Goal: Complete application form: Complete application form

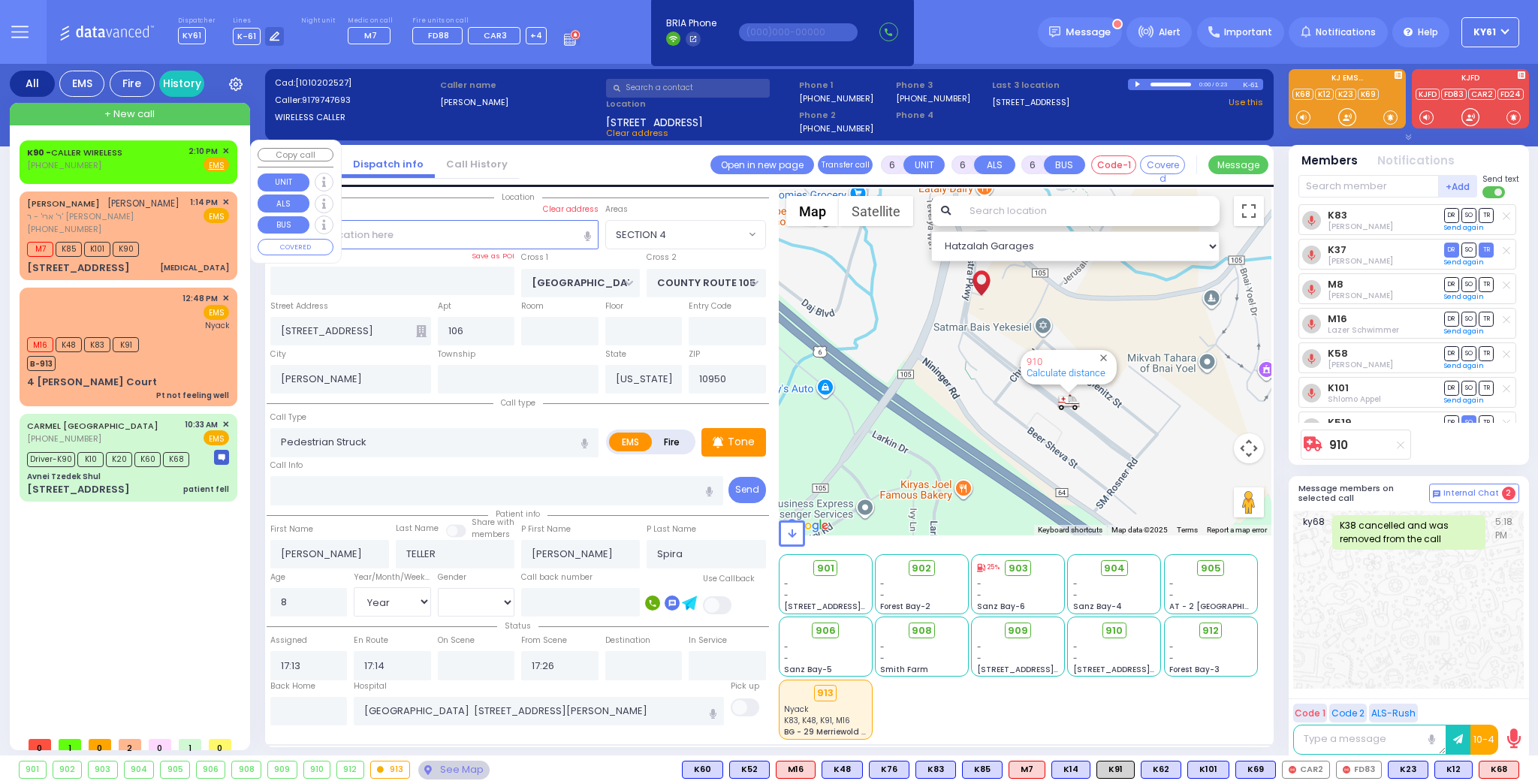
select select "SECTION 4"
select select "Year"
select select "[DEMOGRAPHIC_DATA]"
click at [164, 168] on div "K90 - CALLER WIRELESS [PHONE_NUMBER] 2:10 PM ✕ Fire EMS" at bounding box center [128, 158] width 202 height 28
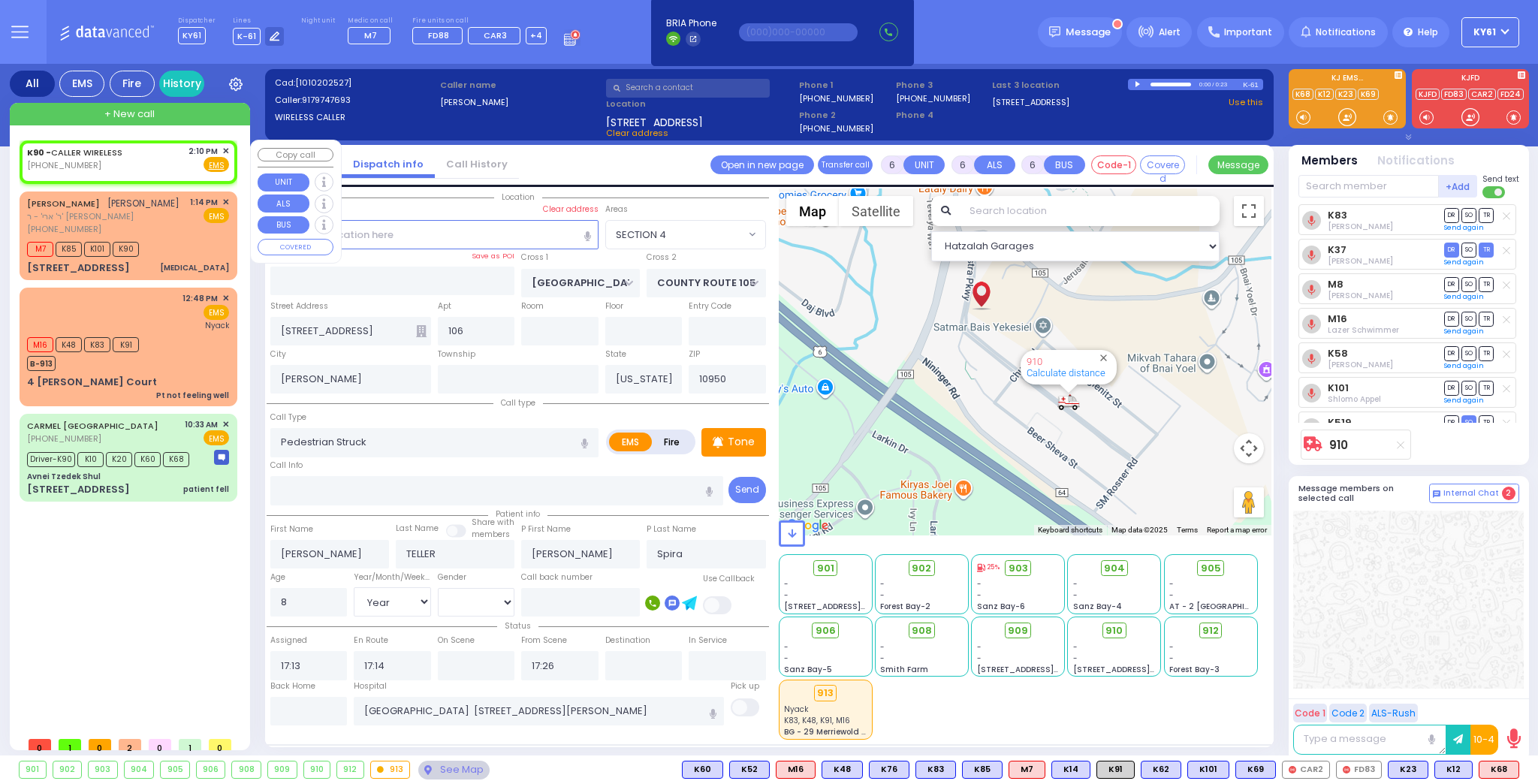
type input "2"
type input "1"
select select
radio input "true"
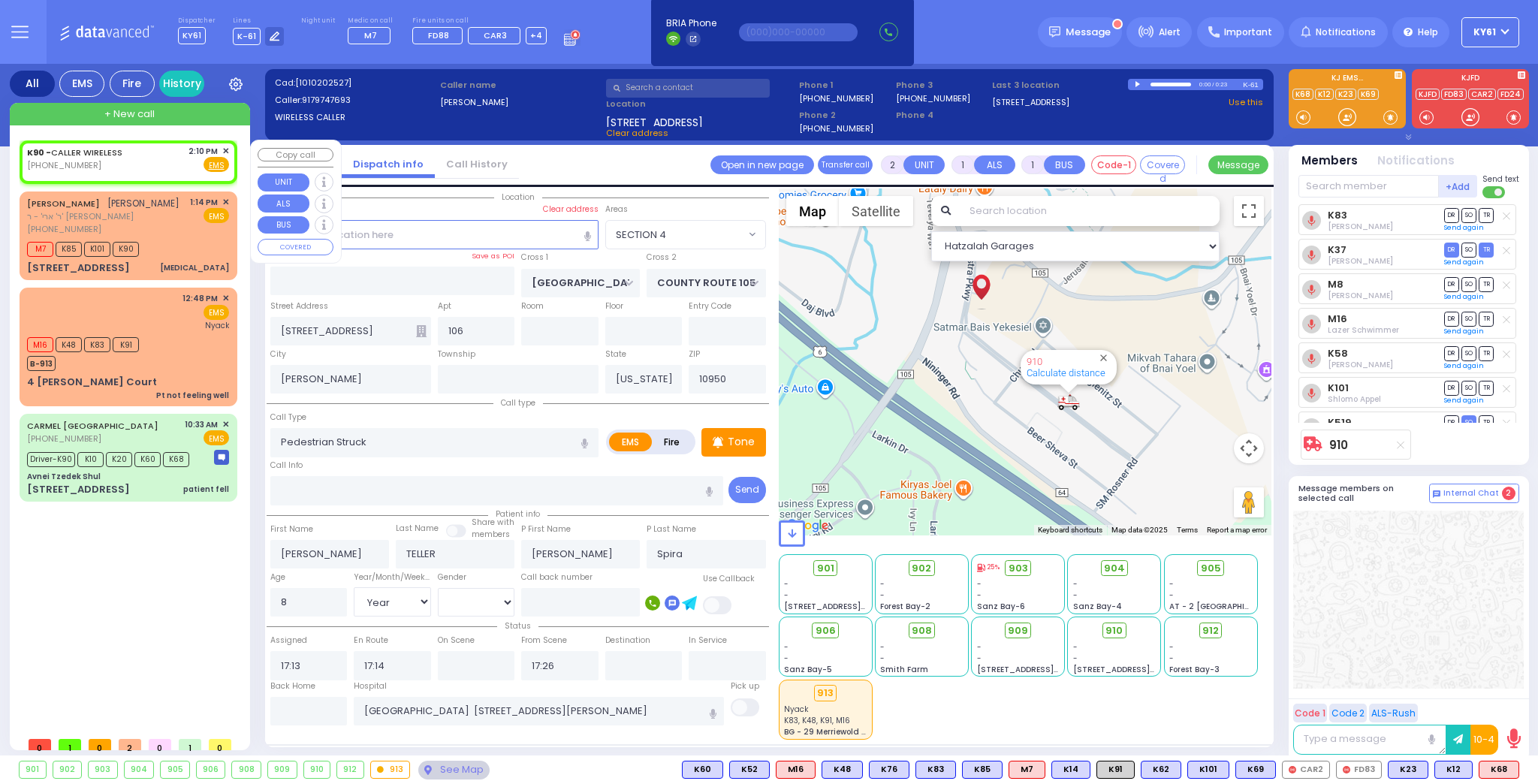
select select
type input "14:10"
select select "Hatzalah Garages"
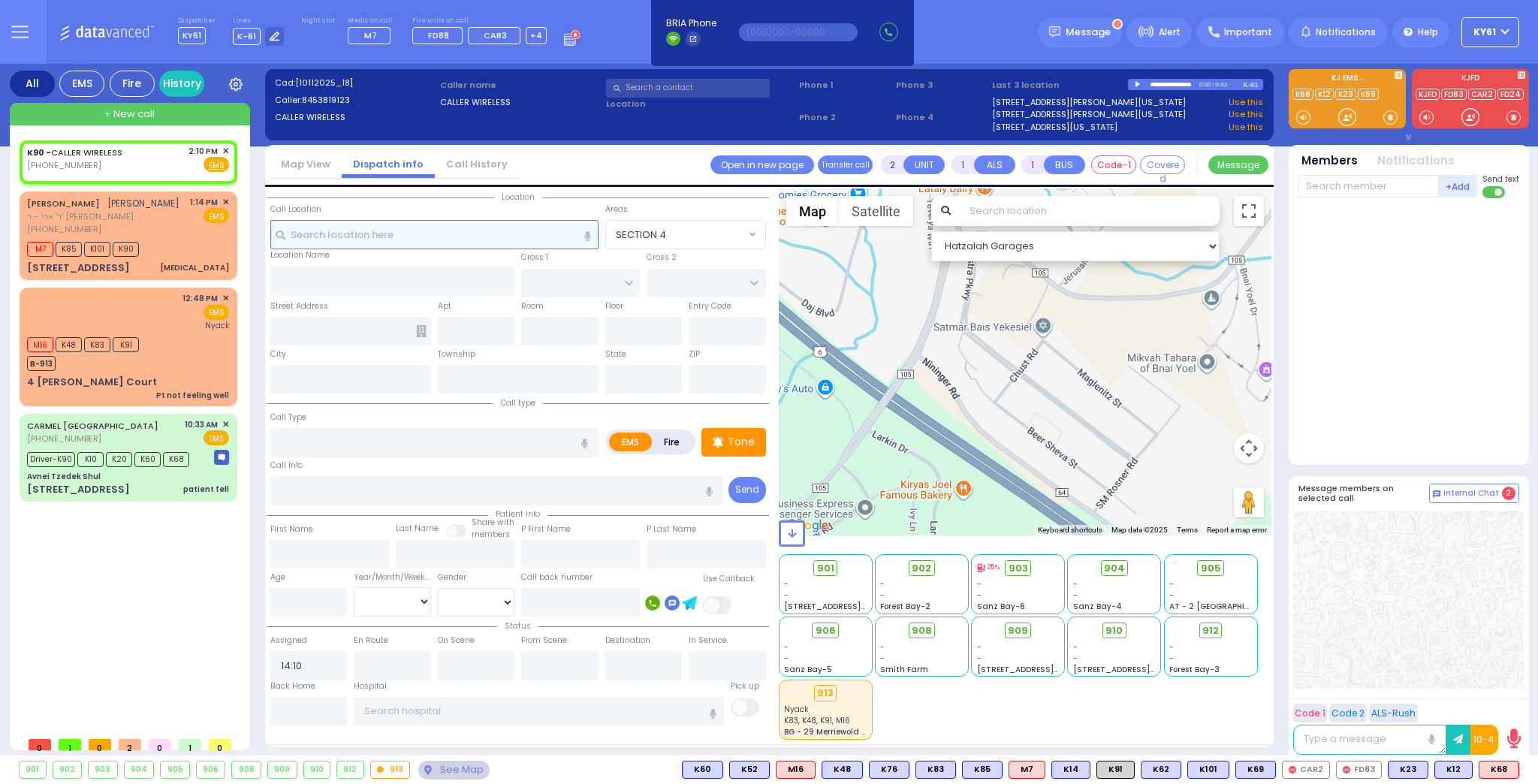
click at [412, 236] on input "text" at bounding box center [434, 234] width 328 height 28
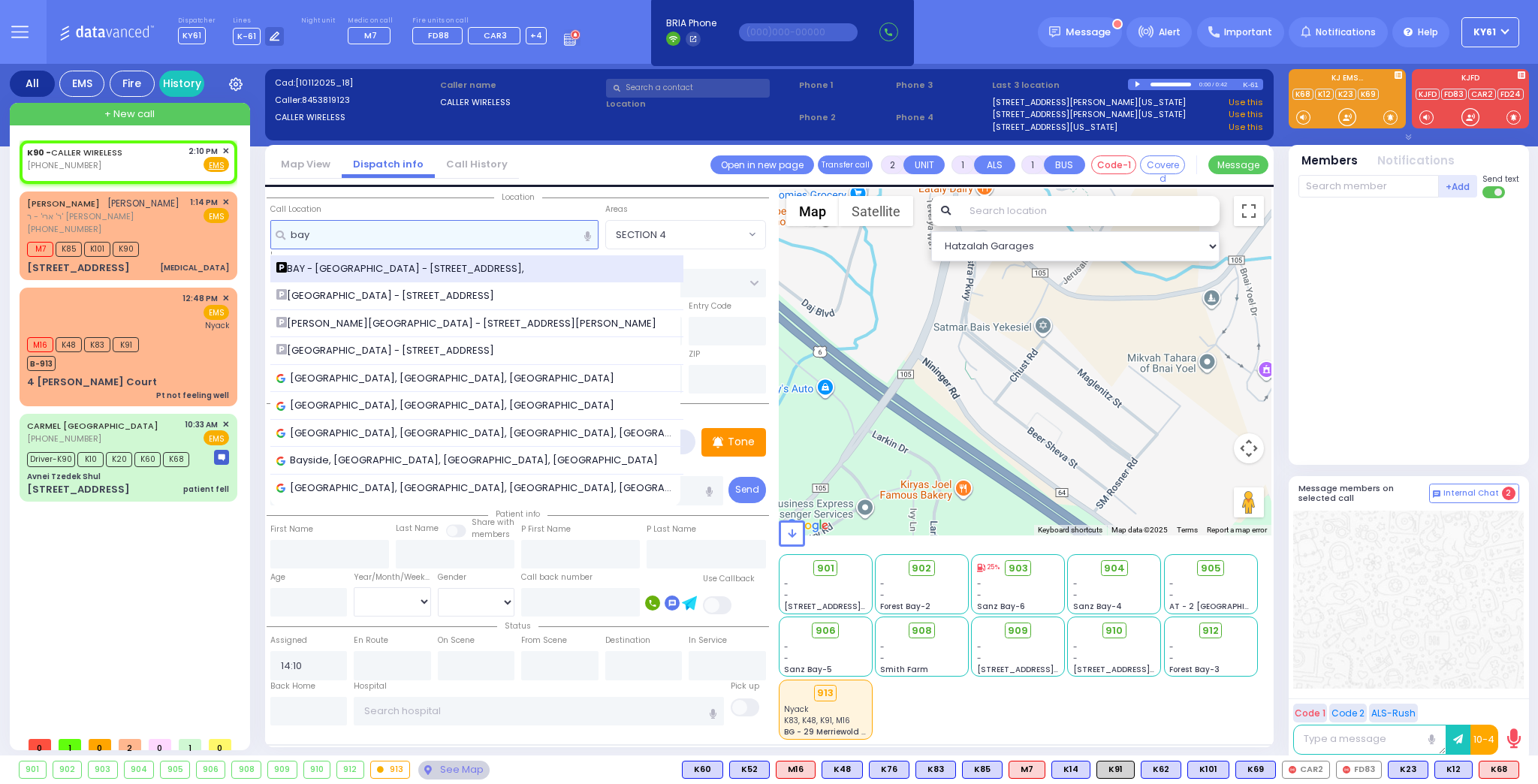
type input "bay"
click at [358, 264] on span "BAY - [GEOGRAPHIC_DATA] - [STREET_ADDRESS]," at bounding box center [403, 269] width 253 height 15
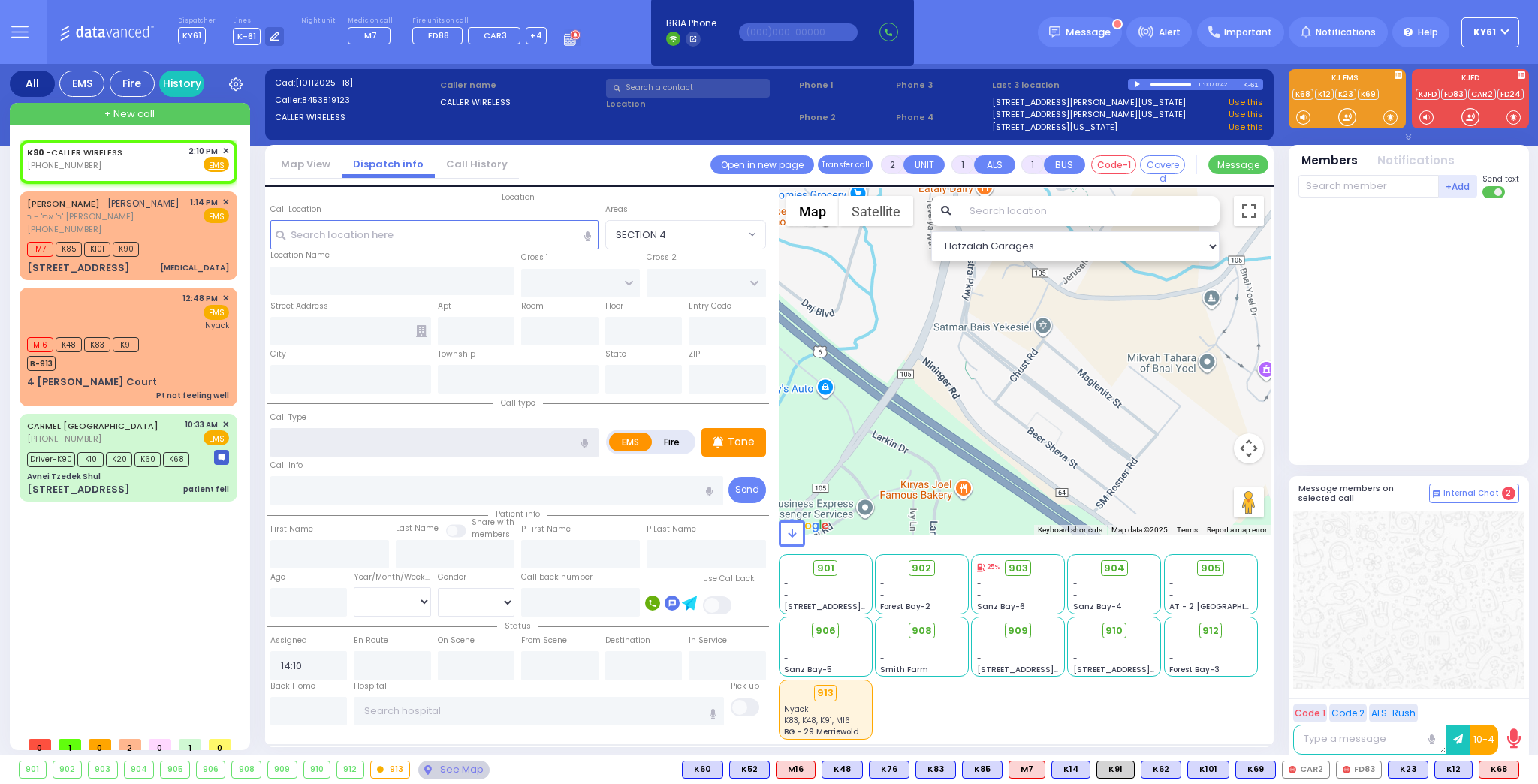
click at [350, 445] on input "text" at bounding box center [434, 443] width 328 height 28
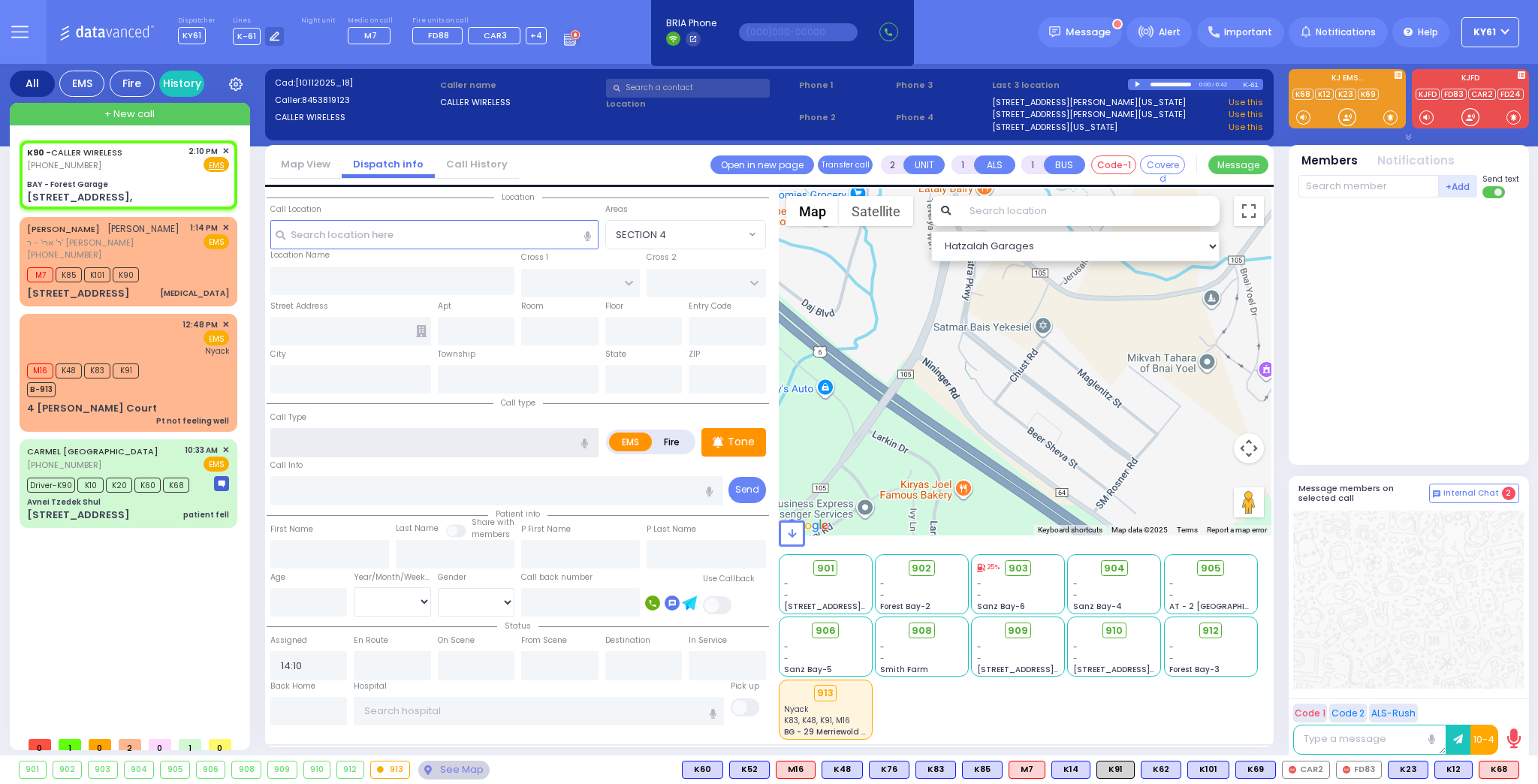
select select
radio input "true"
select select
select select "Hatzalah Garages"
type input "BAY - Forest Garage"
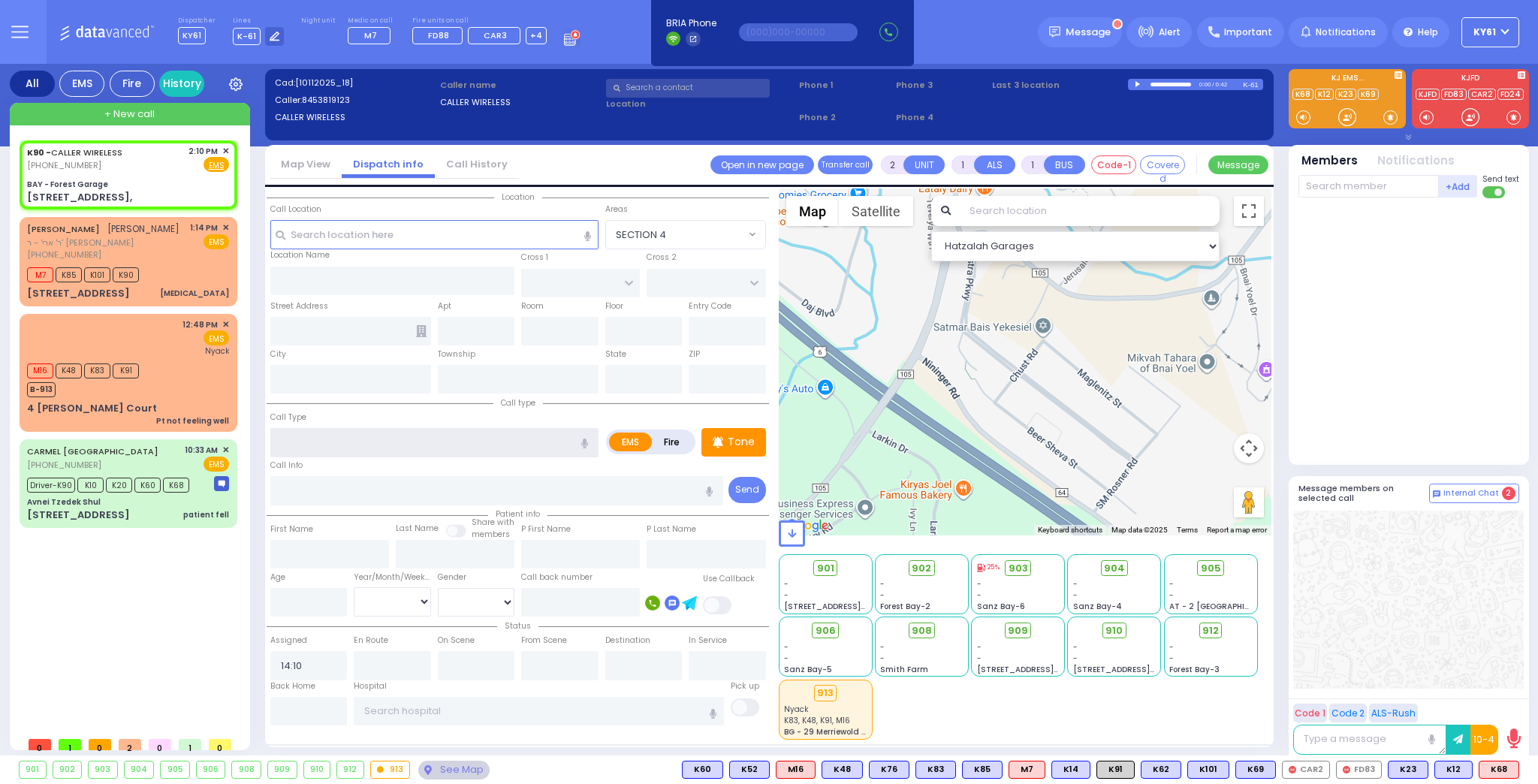
type input "SANZ COURT"
type input "HAYES COURT"
type input "[STREET_ADDRESS],"
type input "Monroe"
type input "[US_STATE]"
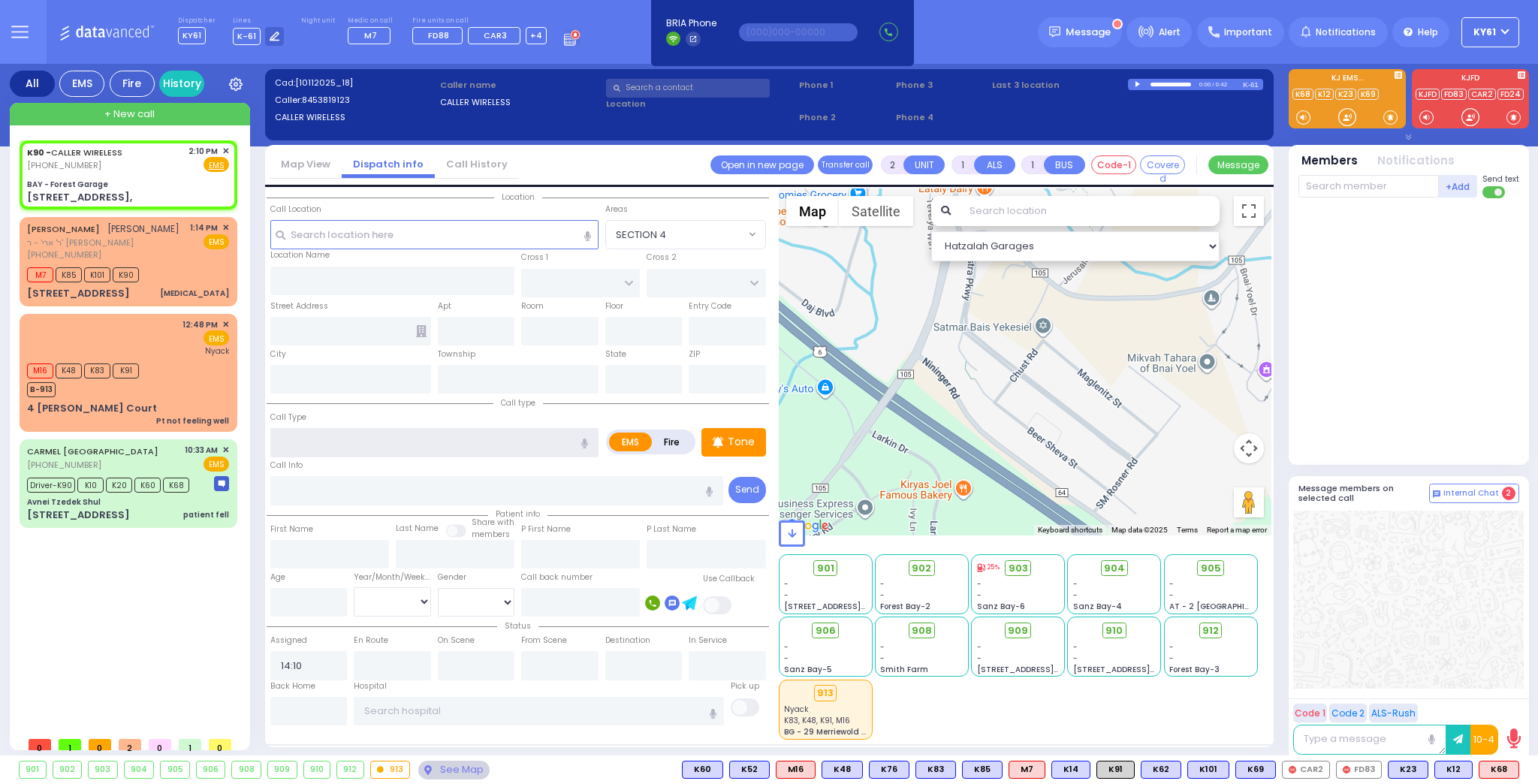
type input "10950"
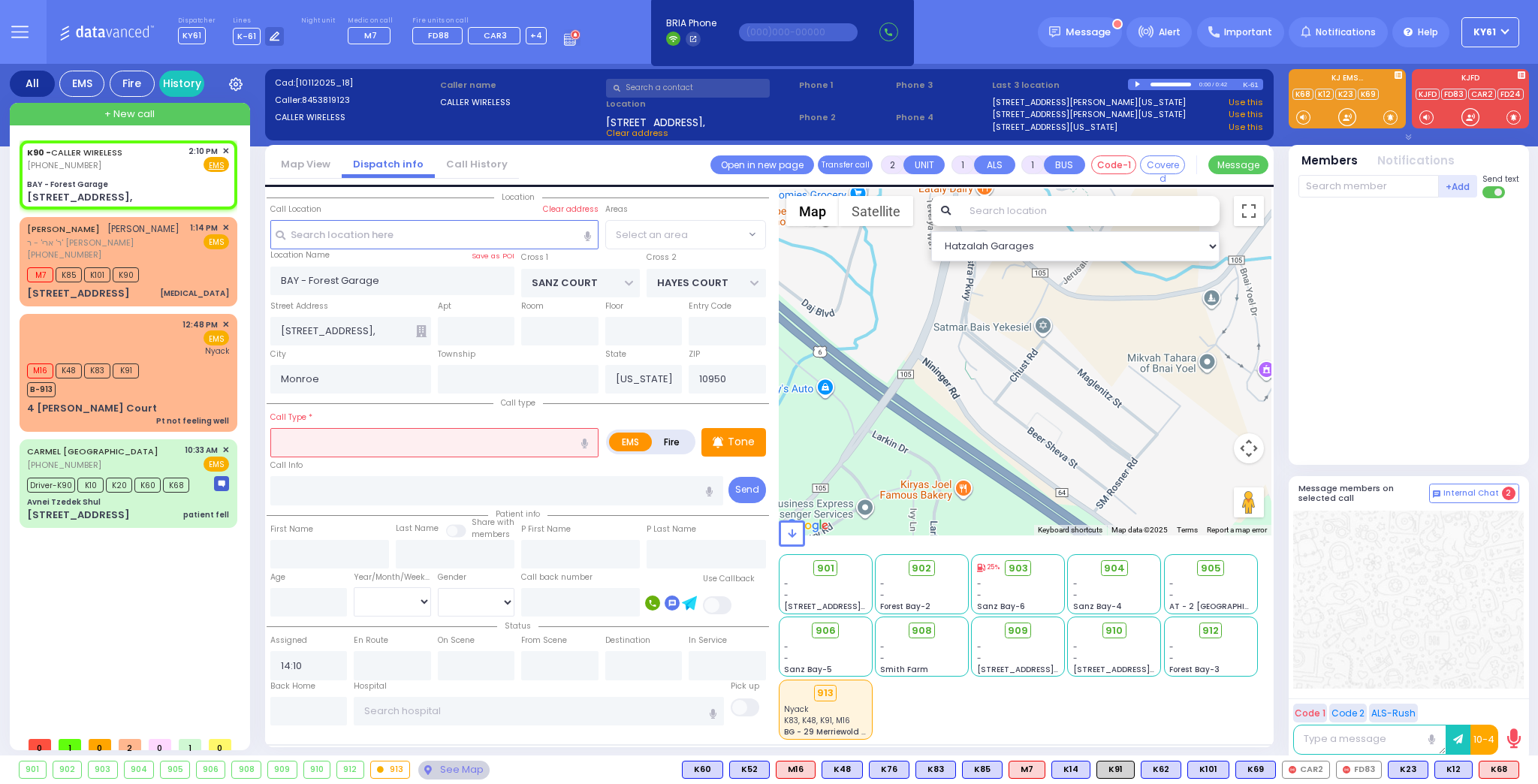
type input "d"
select select "SECTION 2"
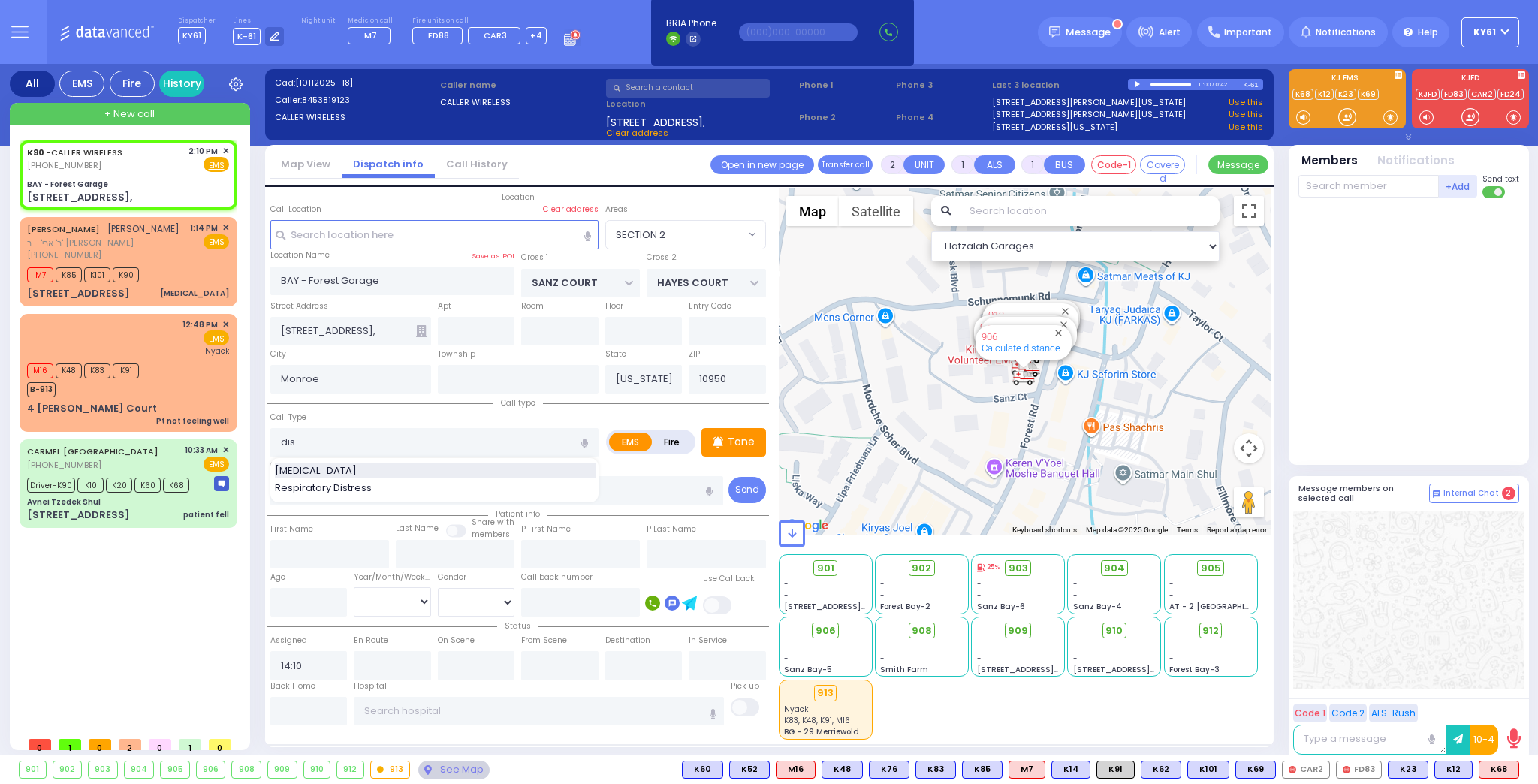
click at [345, 473] on div "[MEDICAL_DATA]" at bounding box center [435, 470] width 321 height 15
type input "[MEDICAL_DATA]"
type input "0"
type input "1"
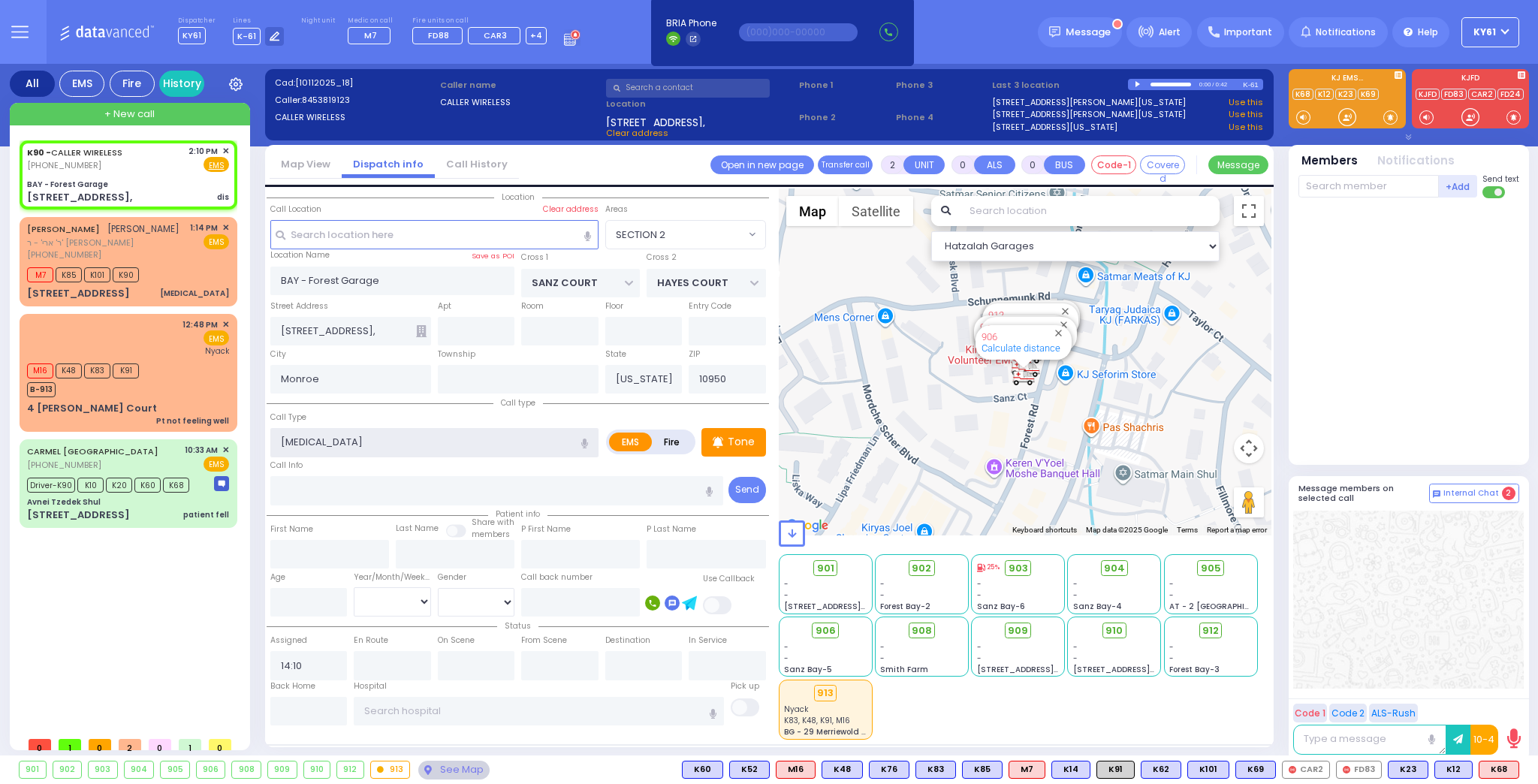
type input "1"
select select
radio input "true"
select select
select select "Hatzalah Garages"
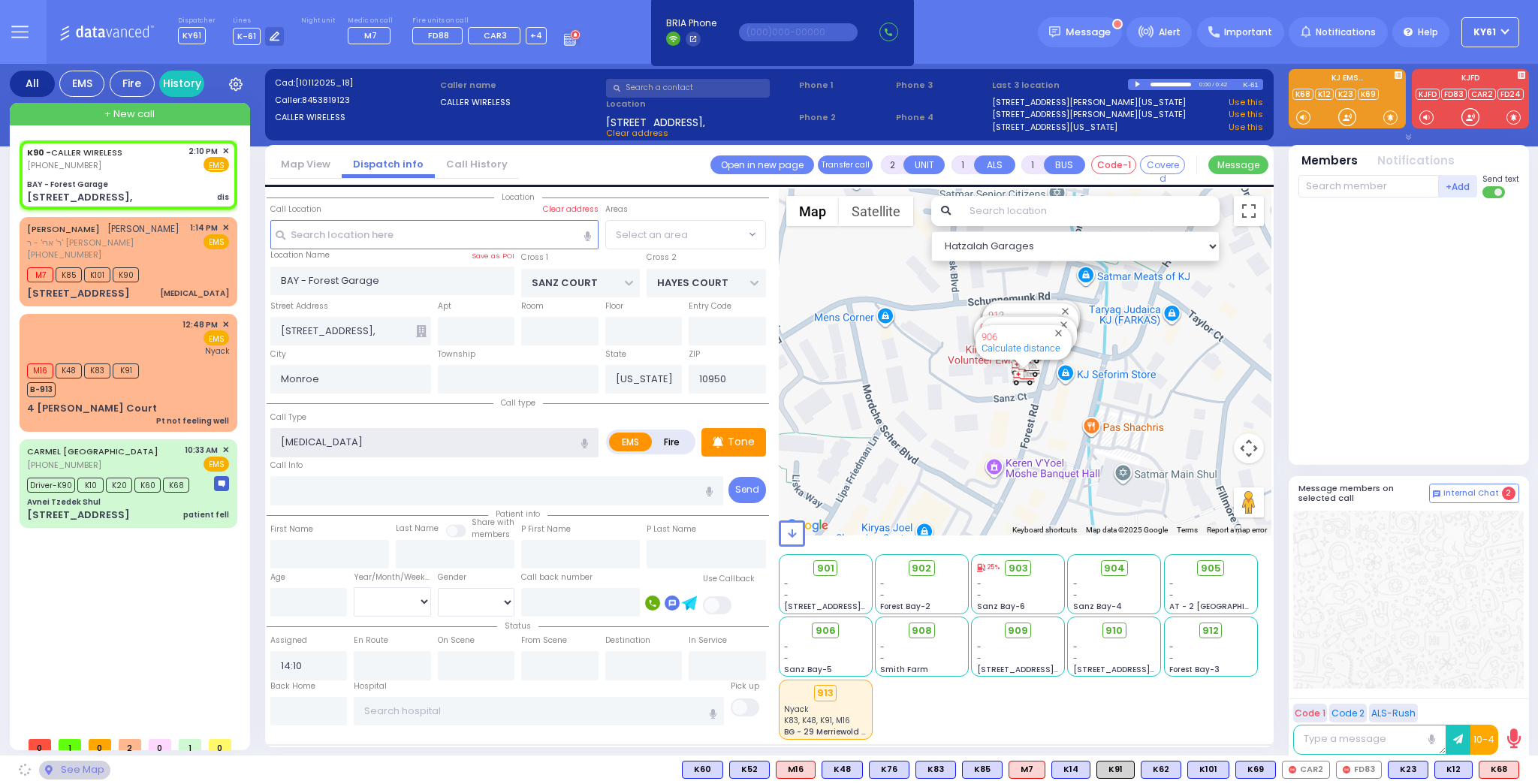
select select "SECTION 2"
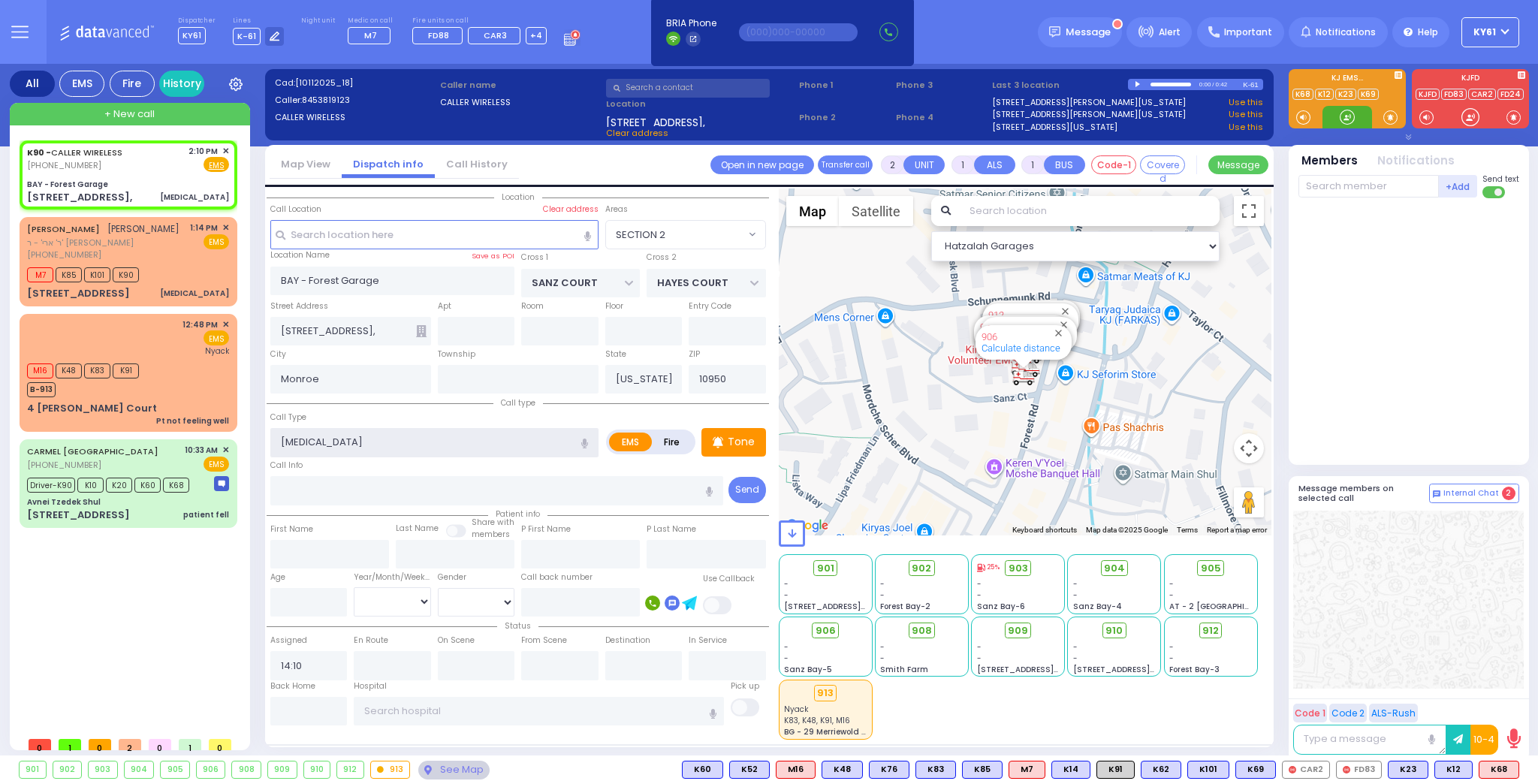
type input "0"
select select
radio input "true"
select select
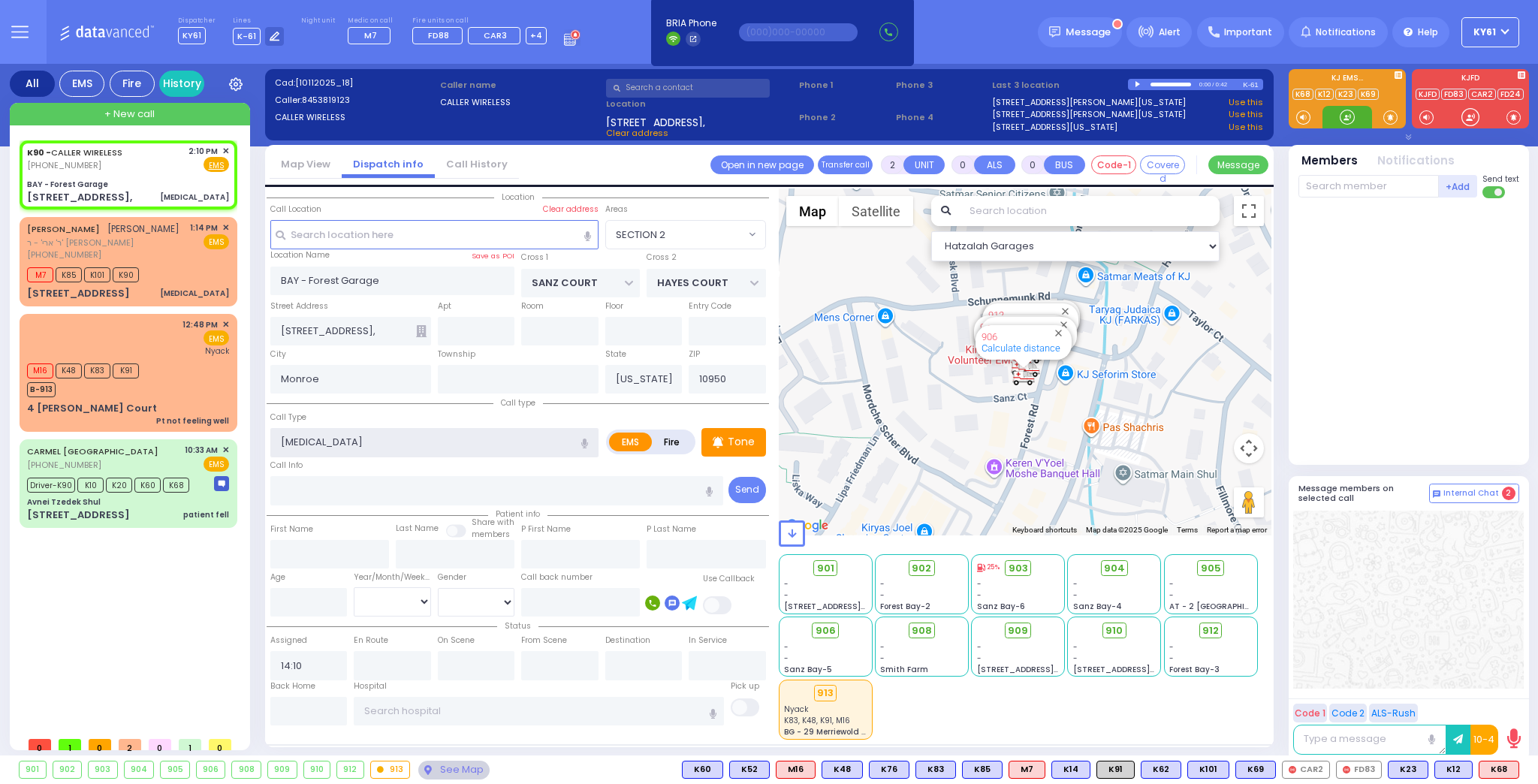
select select "Hatzalah Garages"
select select "SECTION 2"
select select
radio input "true"
select select
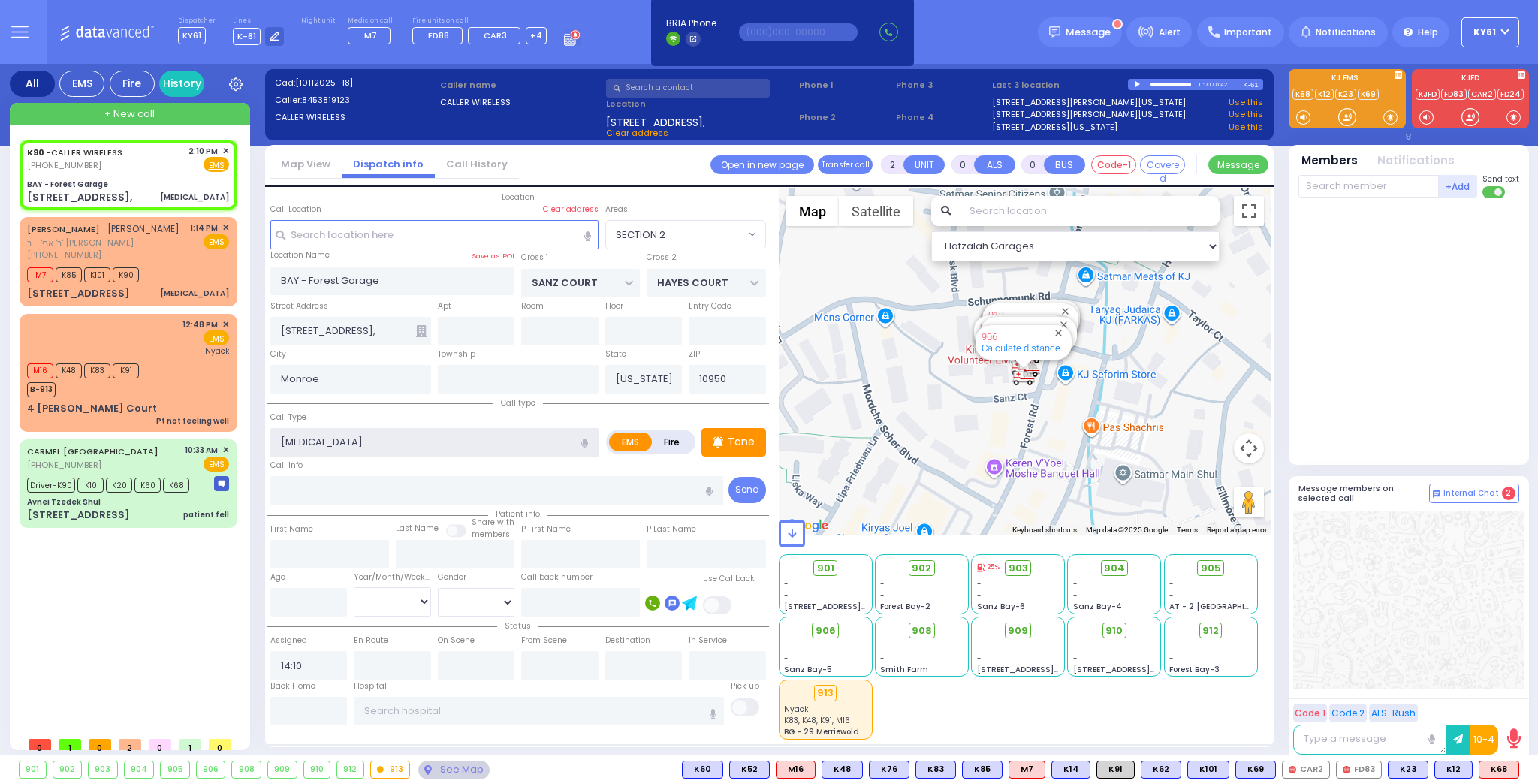
select select "Hatzalah Garages"
select select "SECTION 2"
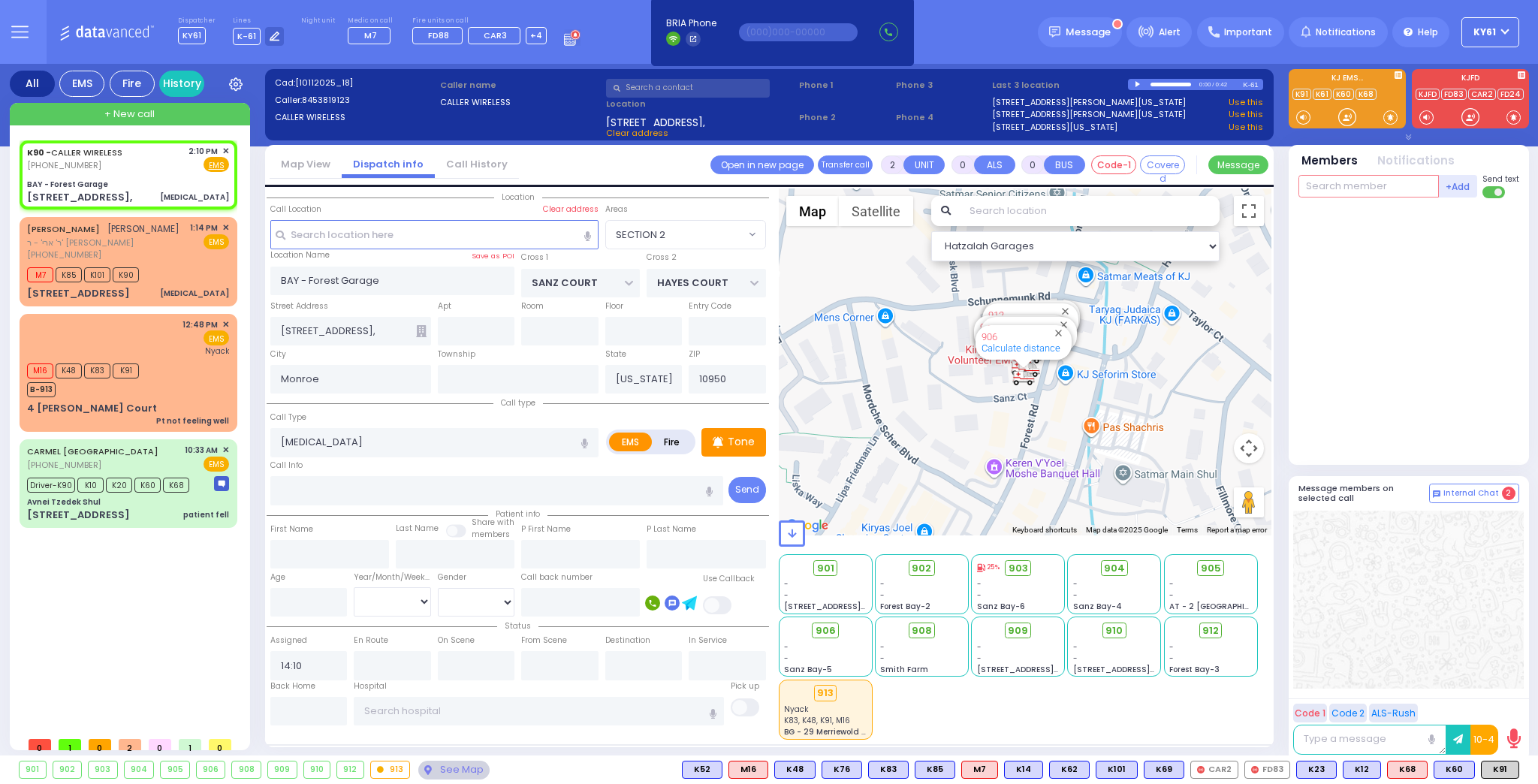
click at [1343, 185] on input "text" at bounding box center [1369, 186] width 141 height 23
select select
radio input "true"
select select
select select "Hatzalah Garages"
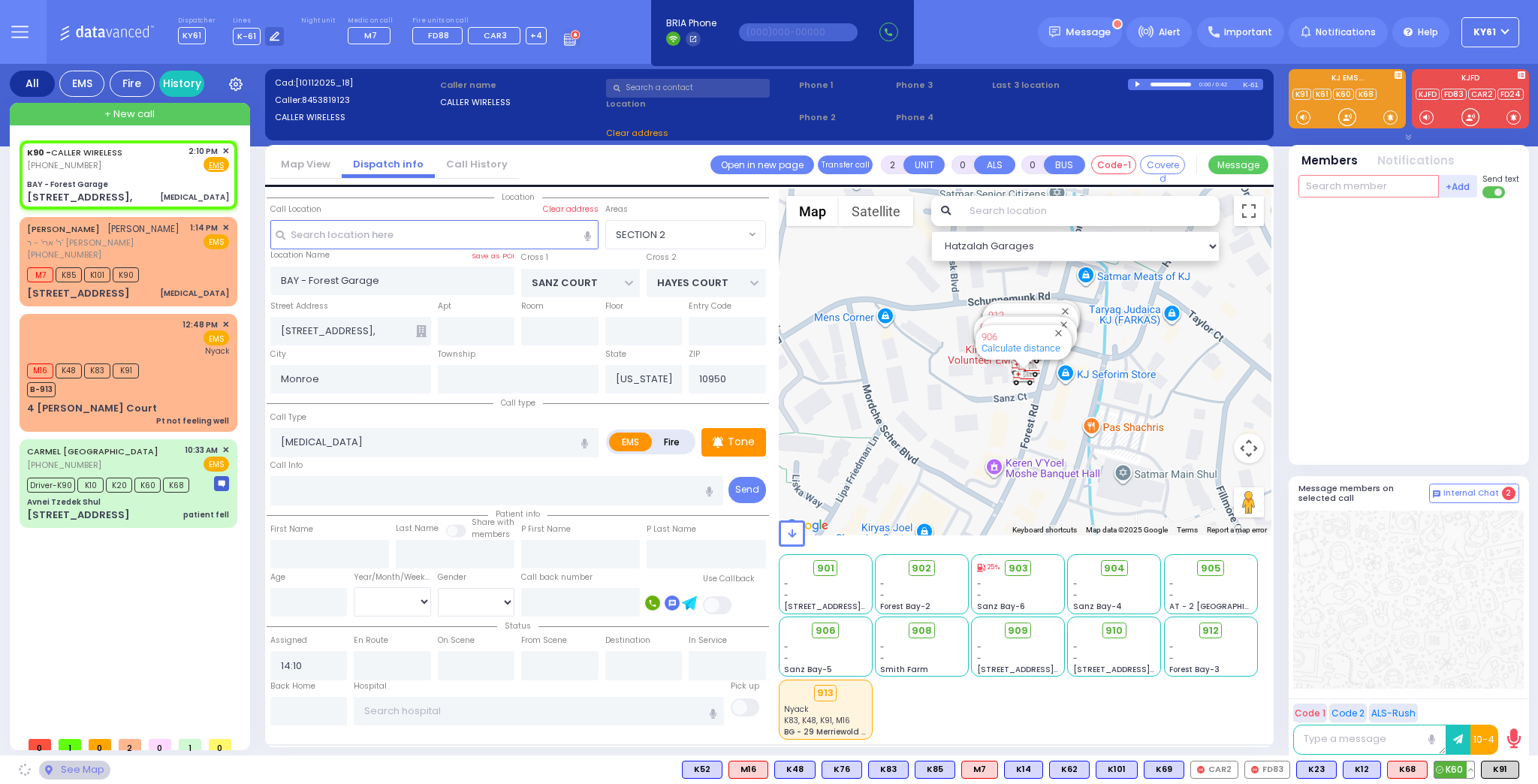
select select "SECTION 2"
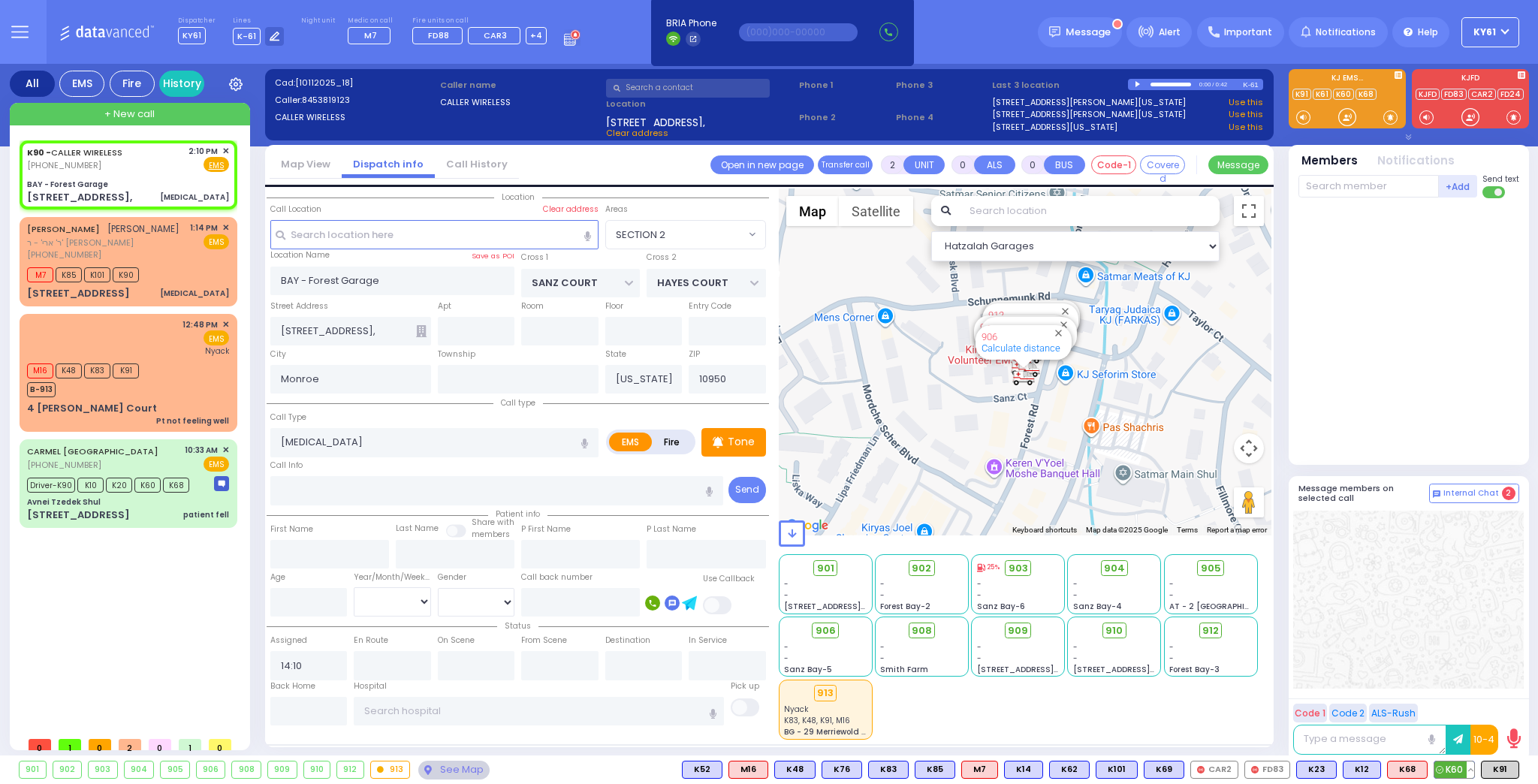
drag, startPoint x: 1457, startPoint y: 771, endPoint x: 1461, endPoint y: 764, distance: 8.1
click at [1458, 771] on span "K60" at bounding box center [1454, 770] width 40 height 17
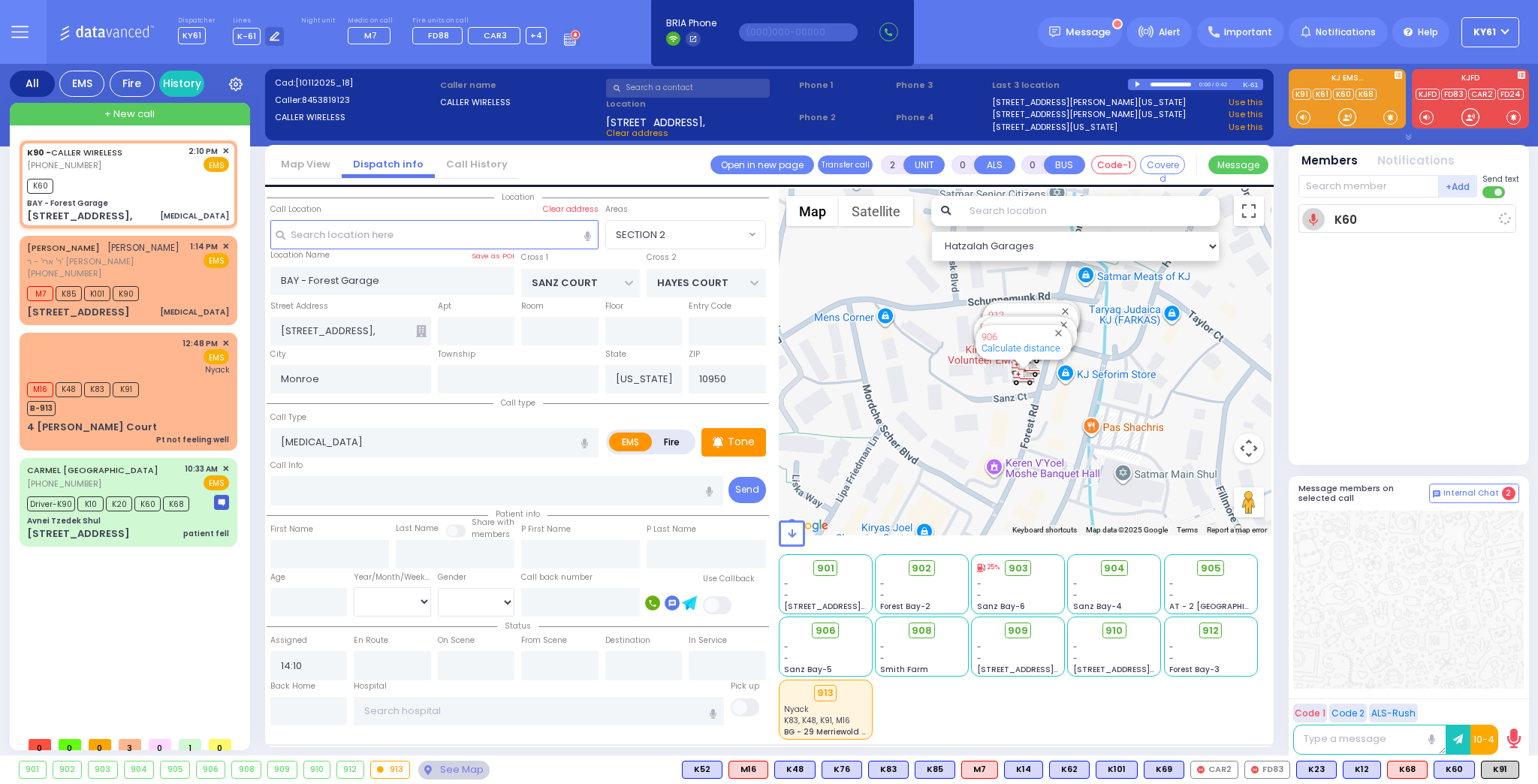
select select
radio input "true"
select select
type input "14:13"
select select "Hatzalah Garages"
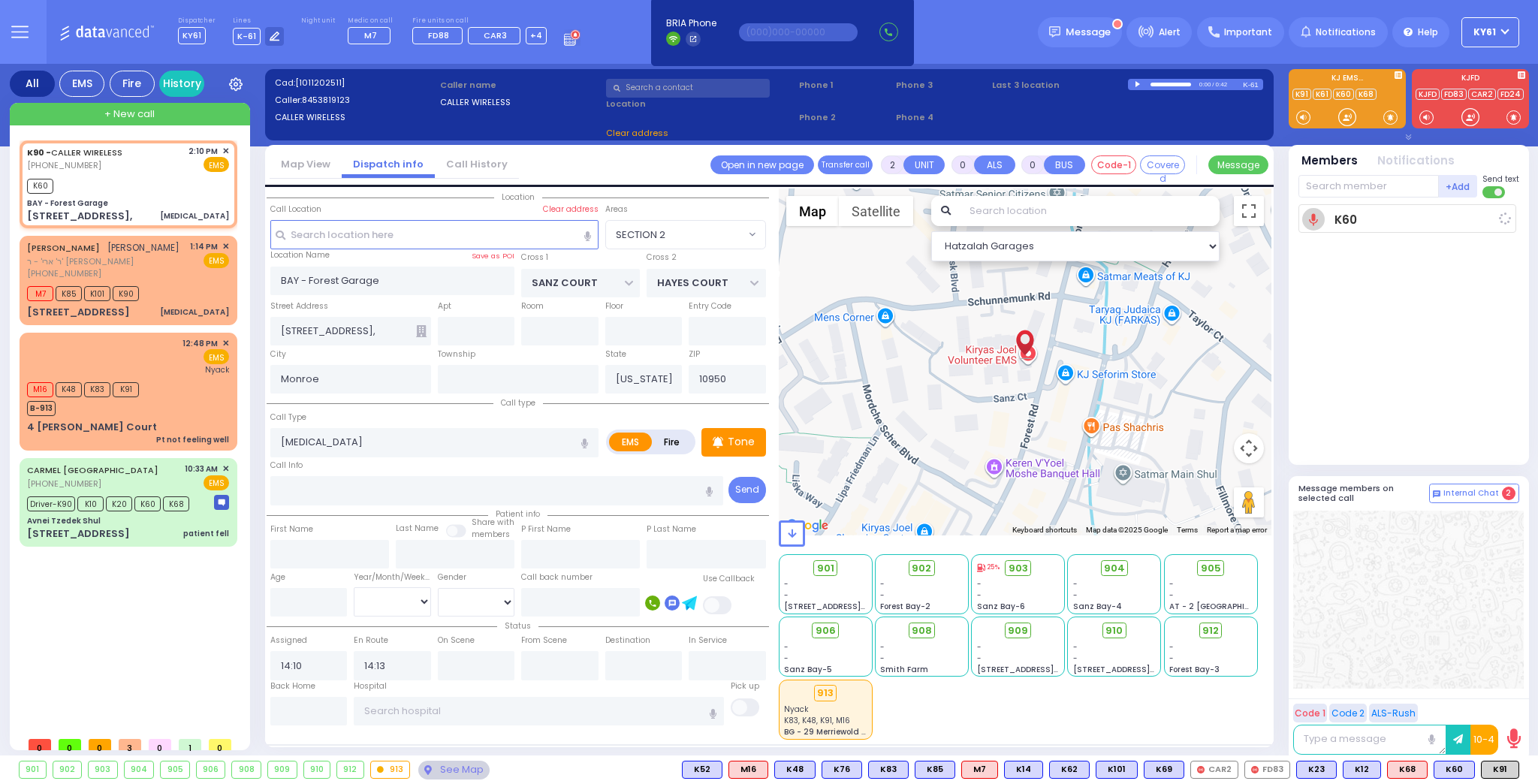
select select "SECTION 2"
